Goal: Transaction & Acquisition: Purchase product/service

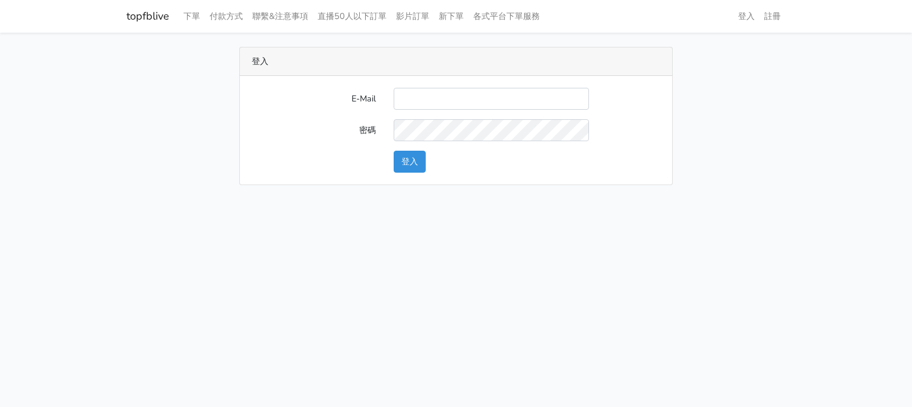
type input "[EMAIL_ADDRESS][DOMAIN_NAME]"
click at [419, 156] on button "登入" at bounding box center [410, 162] width 32 height 22
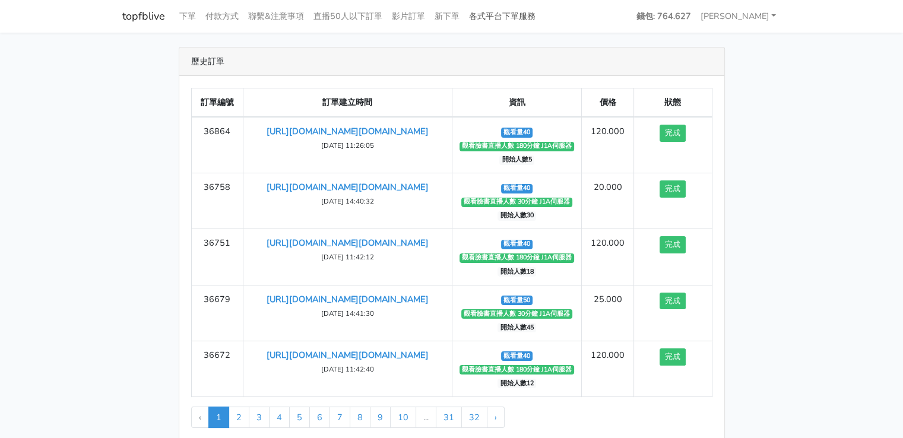
click at [496, 18] on link "各式平台下單服務" at bounding box center [502, 16] width 76 height 23
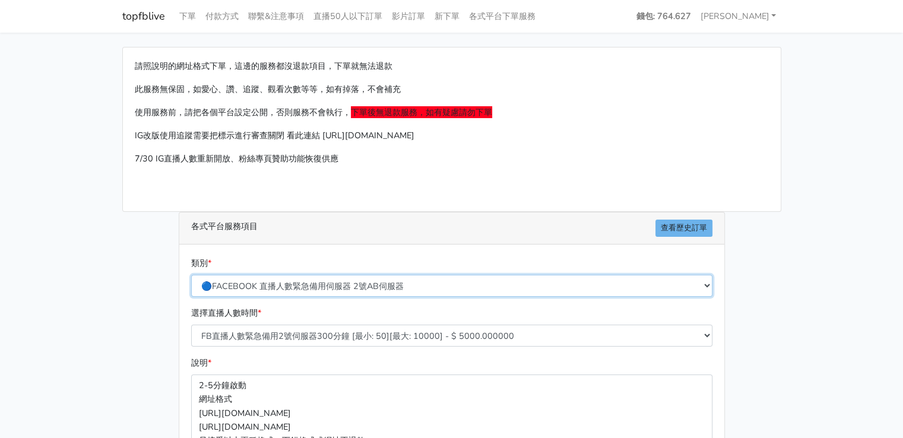
click at [468, 280] on select "🔵FACEBOOK 直播人數緊急備用伺服器 2號AB伺服器 🔵FACEBOOK 網軍專用貼文留言 安全保密 🔵FACEBOOK 直播人數緊急備用伺服器 J1 …" at bounding box center [451, 286] width 521 height 22
select select "🔵FACEBOOK 直播人數 AB伺服器"
click at [191, 275] on select "🔵FACEBOOK 直播人數緊急備用伺服器 2號AB伺服器 🔵FACEBOOK 網軍專用貼文留言 安全保密 🔵FACEBOOK 直播人數緊急備用伺服器 J1 …" at bounding box center [451, 286] width 521 height 22
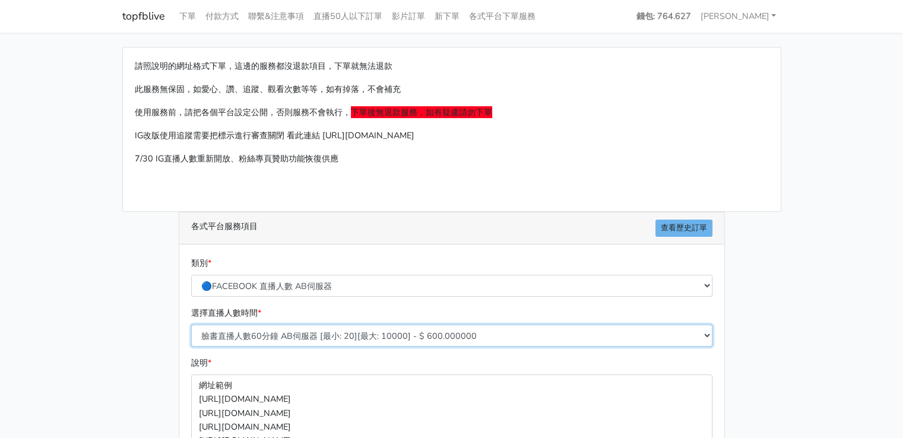
click at [319, 331] on select "臉書直播人數60分鐘 AB伺服器 [最小: 20][最大: 10000] - $ 600.000000 臉書直播人數90分鐘 AB伺服器 [最小: 20][最…" at bounding box center [451, 336] width 521 height 22
select select "612"
click at [191, 325] on select "臉書直播人數60分鐘 AB伺服器 [最小: 20][最大: 10000] - $ 600.000000 臉書直播人數90分鐘 AB伺服器 [最小: 20][最…" at bounding box center [451, 336] width 521 height 22
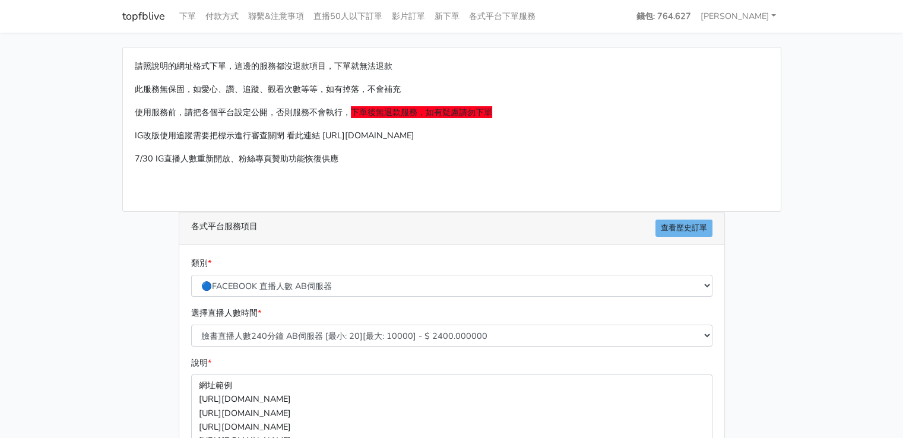
click at [168, 337] on div "請照說明的網址格式下單，這邊的服務都沒退款項目，下單就無法退款 此服務無保固，如愛心、讚、追蹤、觀看次數等等，如有掉落，不會補充 使用服務前，請把各個平台設定…" at bounding box center [451, 352] width 677 height 611
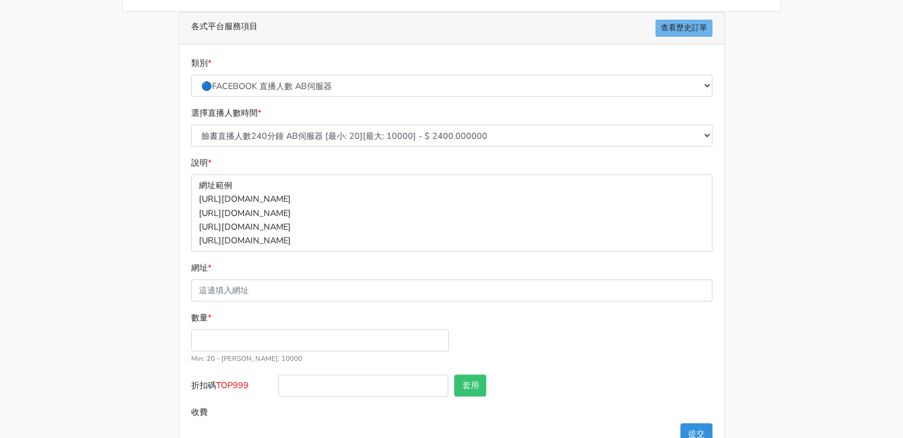
scroll to position [114, 0]
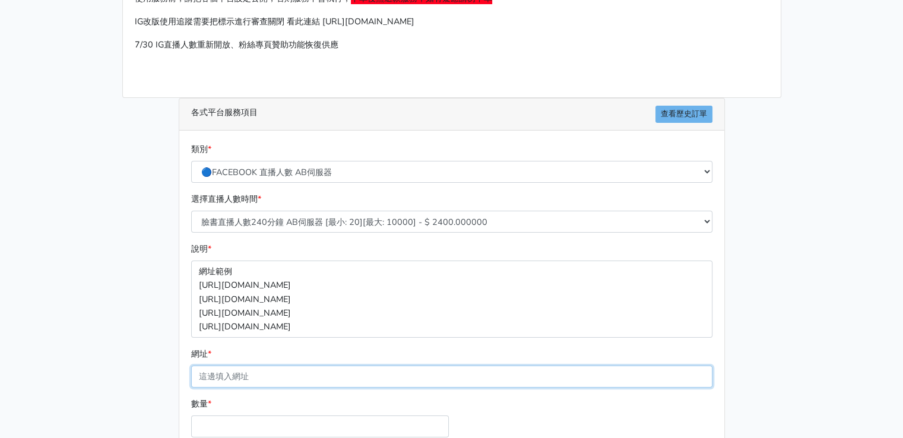
click at [232, 381] on input "網址 *" at bounding box center [451, 377] width 521 height 22
paste input "https://www.facebook.com/largesize.com.tw/videos/24735184386133158"
type input "https://www.facebook.com/largesize.com.tw/videos/24735184386133158"
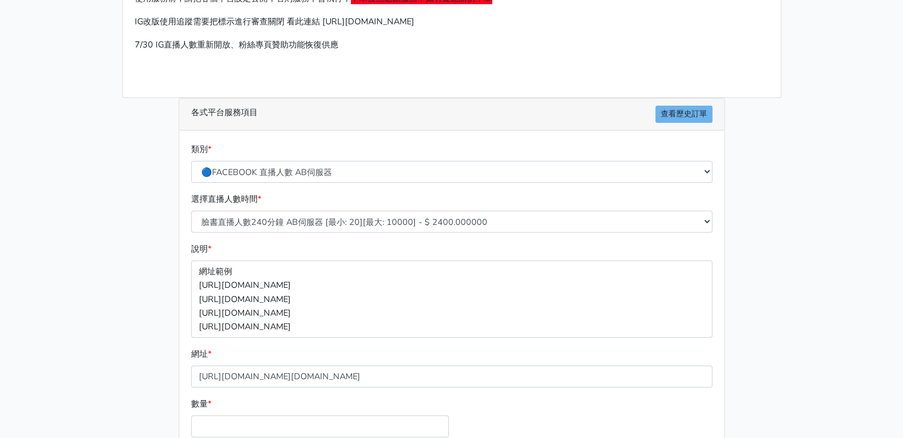
click at [155, 355] on div "請照說明的網址格式下單，這邊的服務都沒退款項目，下單就無法退款 此服務無保固，如愛心、讚、追蹤、觀看次數等等，如有掉落，不會補充 使用服務前，請把各個平台設定…" at bounding box center [451, 238] width 677 height 611
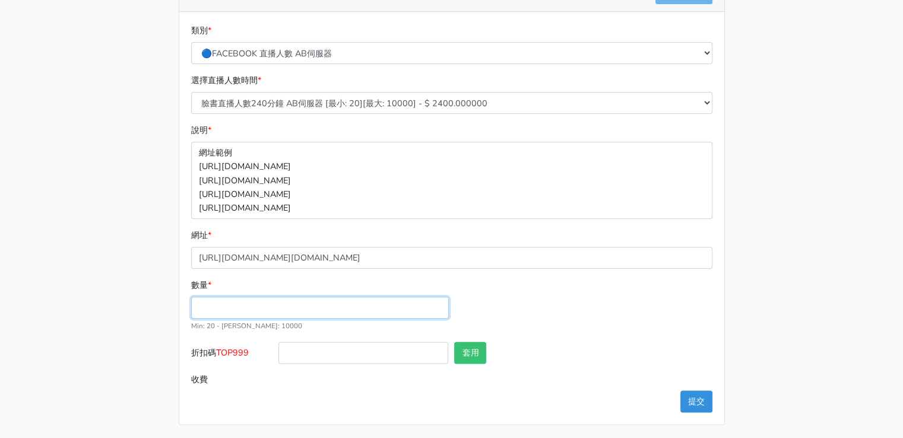
click at [230, 314] on input "數量 *" at bounding box center [320, 308] width 258 height 22
type input "40"
type input "96.000"
click at [496, 311] on div "數量 * 40 Min: 20 - Max: 10000" at bounding box center [451, 310] width 527 height 64
click at [691, 394] on button "提交" at bounding box center [697, 402] width 32 height 22
